Goal: Task Accomplishment & Management: Use online tool/utility

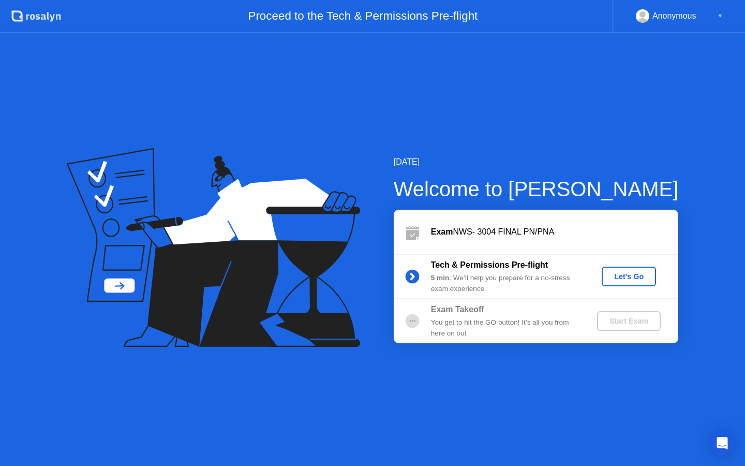
click at [642, 276] on div "Let's Go" at bounding box center [629, 276] width 46 height 8
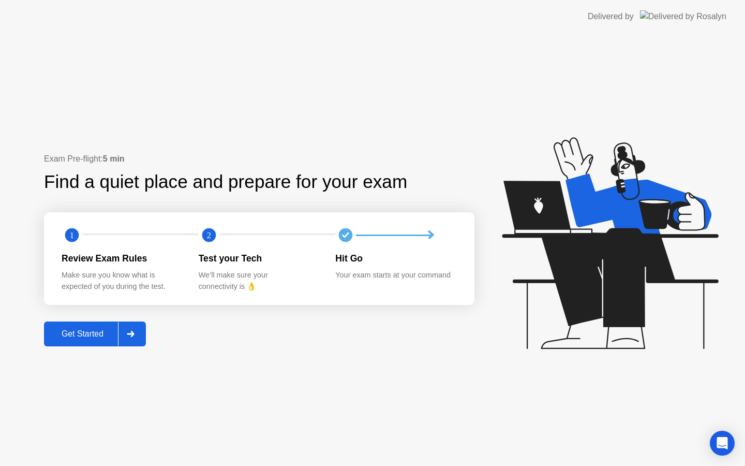
click at [92, 338] on div "Get Started" at bounding box center [82, 333] width 71 height 9
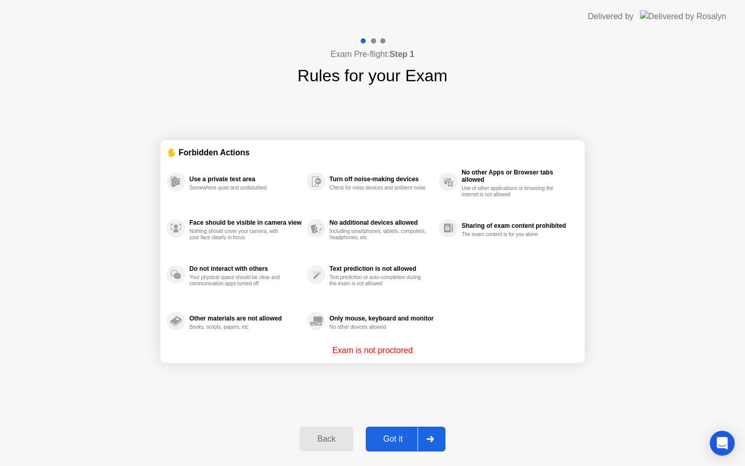
click at [383, 436] on div "Got it" at bounding box center [393, 438] width 49 height 9
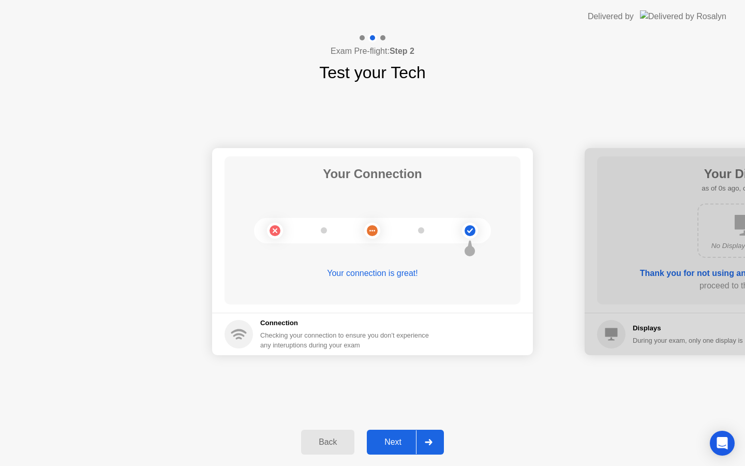
click at [383, 437] on div "Next" at bounding box center [393, 441] width 46 height 9
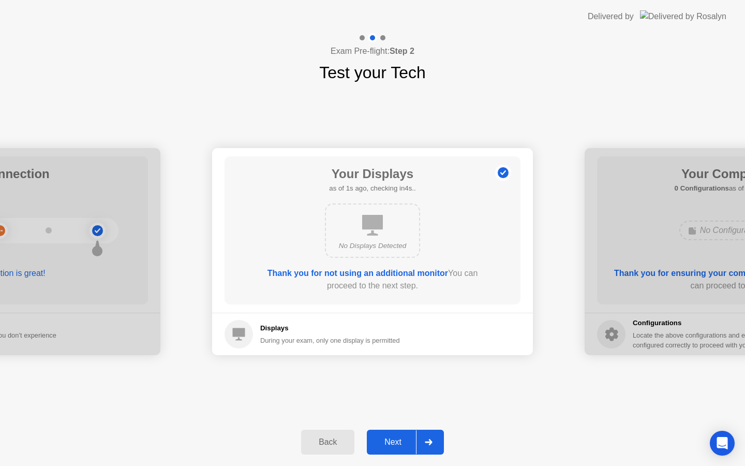
click at [386, 439] on div "Next" at bounding box center [393, 441] width 46 height 9
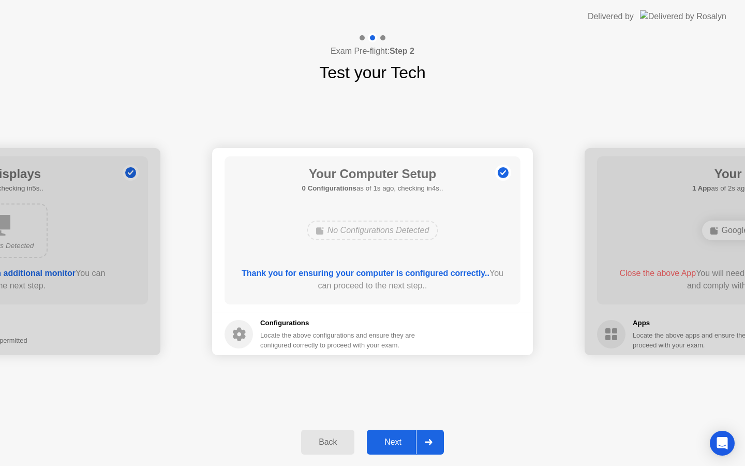
click at [386, 439] on div "Next" at bounding box center [393, 441] width 46 height 9
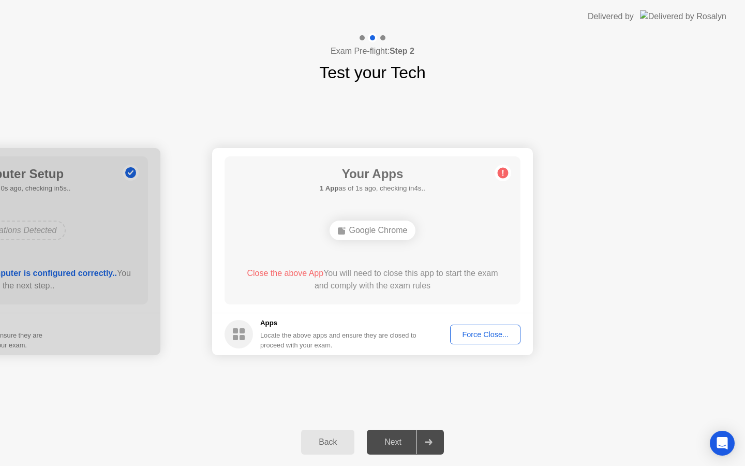
click at [484, 336] on div "Force Close..." at bounding box center [485, 334] width 63 height 8
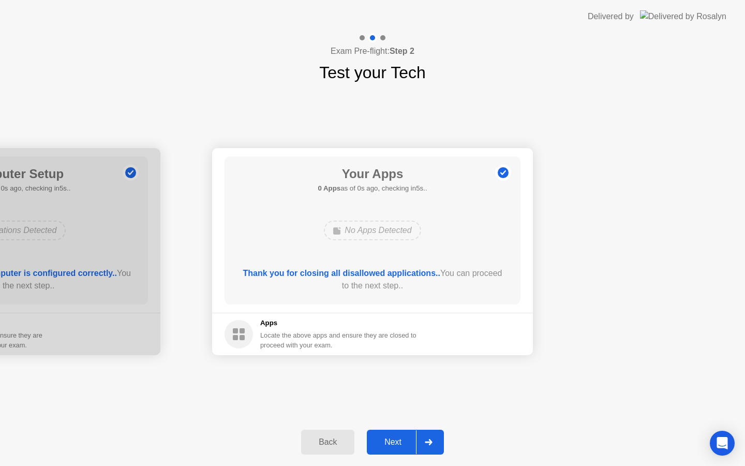
click at [393, 442] on div "Next" at bounding box center [393, 441] width 46 height 9
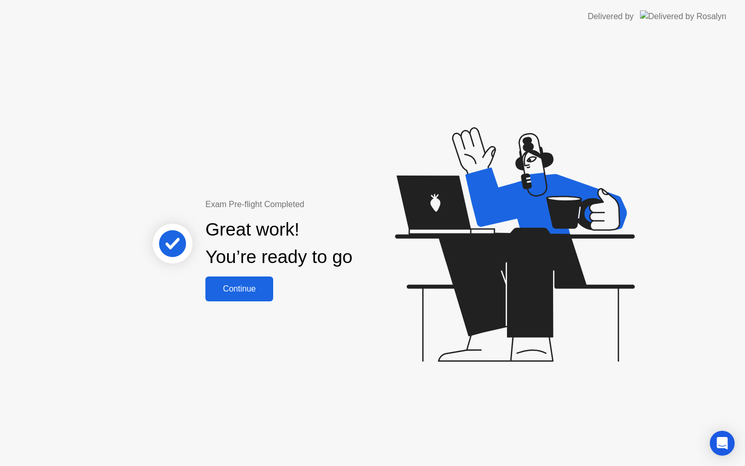
click at [249, 284] on div "Continue" at bounding box center [240, 288] width 62 height 9
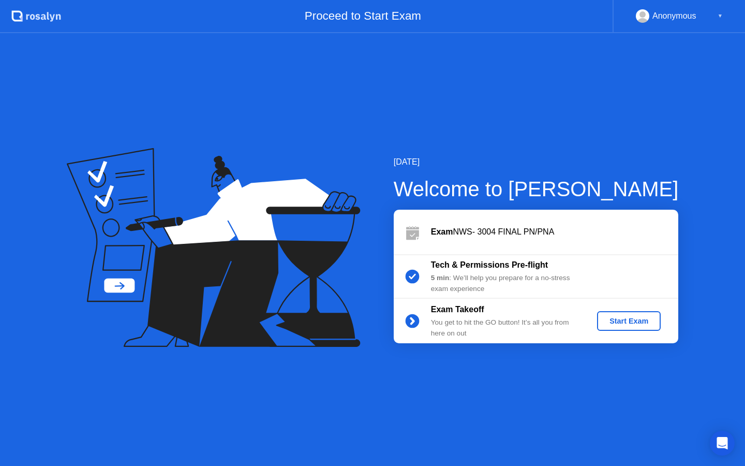
click at [646, 320] on div "Start Exam" at bounding box center [628, 321] width 55 height 8
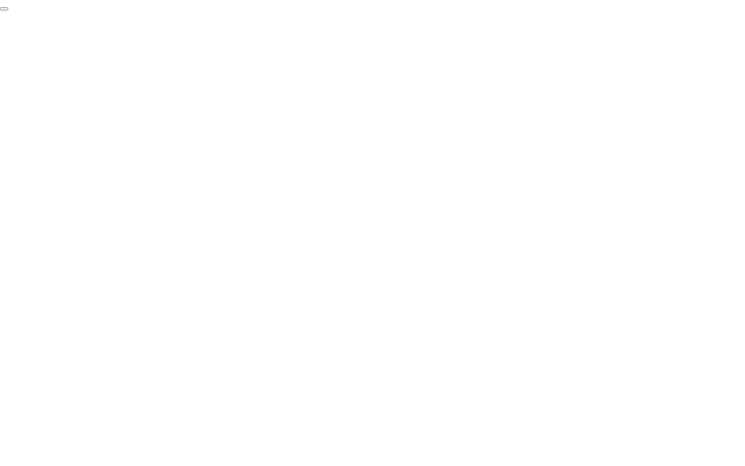
click div "End Proctoring Session"
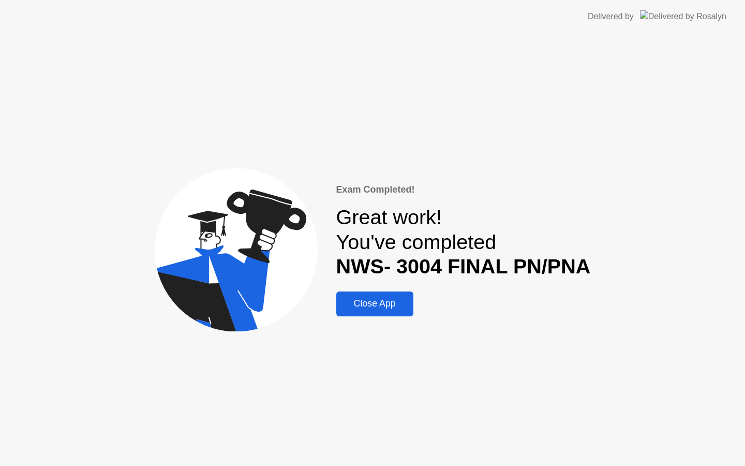
click at [398, 307] on div "Close App" at bounding box center [374, 303] width 71 height 11
